Goal: Navigation & Orientation: Find specific page/section

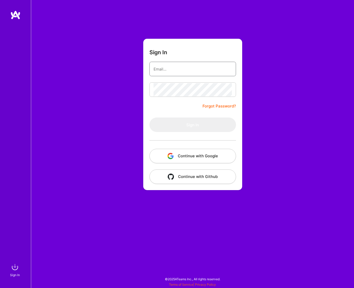
type input "[EMAIL_ADDRESS][DOMAIN_NAME]"
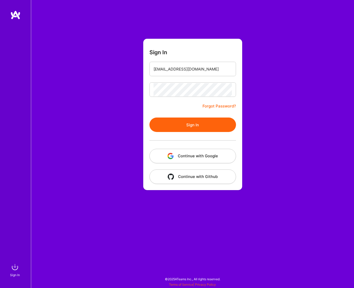
click at [190, 128] on button "Sign In" at bounding box center [193, 124] width 87 height 14
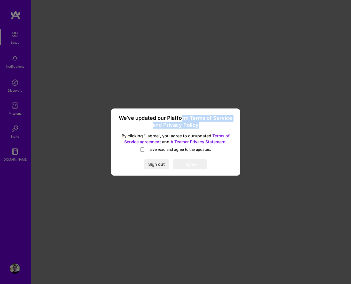
click at [203, 123] on h3 "We’ve updated our Platform Terms of Service and Privacy Policy" at bounding box center [175, 122] width 117 height 14
click at [163, 152] on div "I have read and agree to the updates." at bounding box center [175, 150] width 117 height 6
click at [167, 150] on span "I have read and agree to the updates." at bounding box center [178, 149] width 64 height 5
click at [0, 0] on input "I have read and agree to the updates." at bounding box center [0, 0] width 0 height 0
click at [192, 168] on button "I agree" at bounding box center [190, 164] width 34 height 10
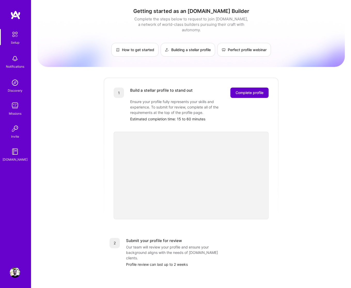
click at [245, 90] on span "Complete profile" at bounding box center [249, 92] width 28 height 5
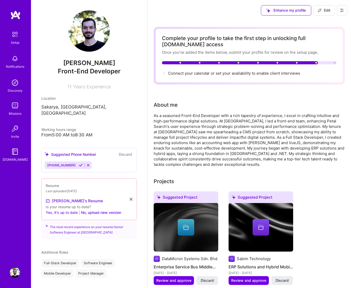
click at [65, 209] on button "Yes, it's up to date" at bounding box center [62, 212] width 32 height 6
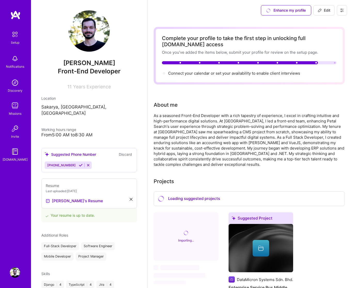
click at [18, 63] on img at bounding box center [15, 58] width 10 height 10
click at [21, 89] on div "Discovery" at bounding box center [15, 90] width 15 height 5
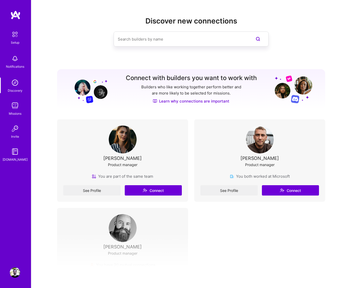
click at [18, 113] on div "Missions" at bounding box center [15, 113] width 13 height 5
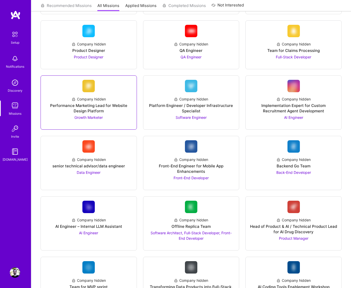
scroll to position [299, 0]
